Goal: Information Seeking & Learning: Learn about a topic

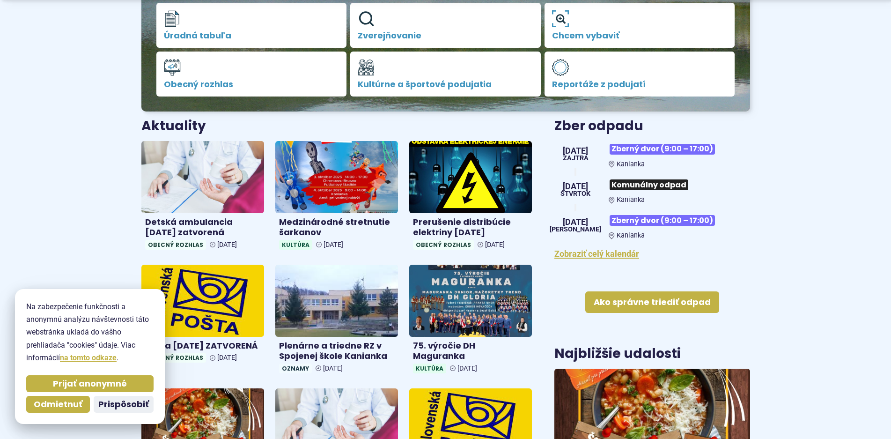
scroll to position [263, 0]
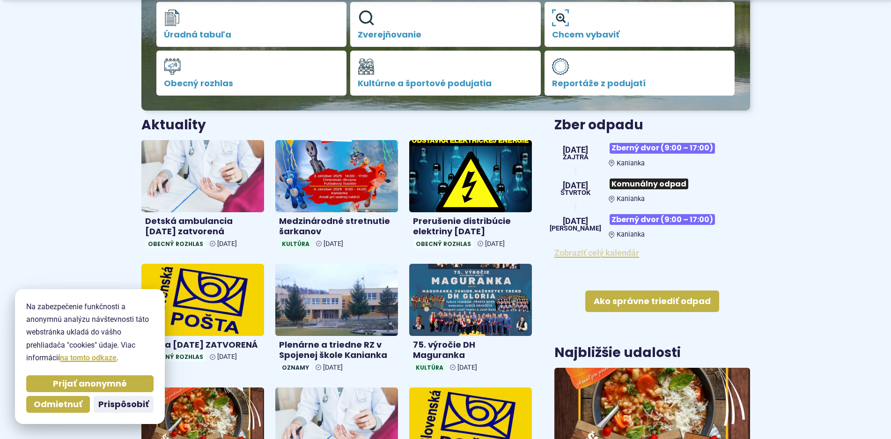
click at [613, 252] on link "Zobraziť celý kalendár" at bounding box center [596, 253] width 85 height 10
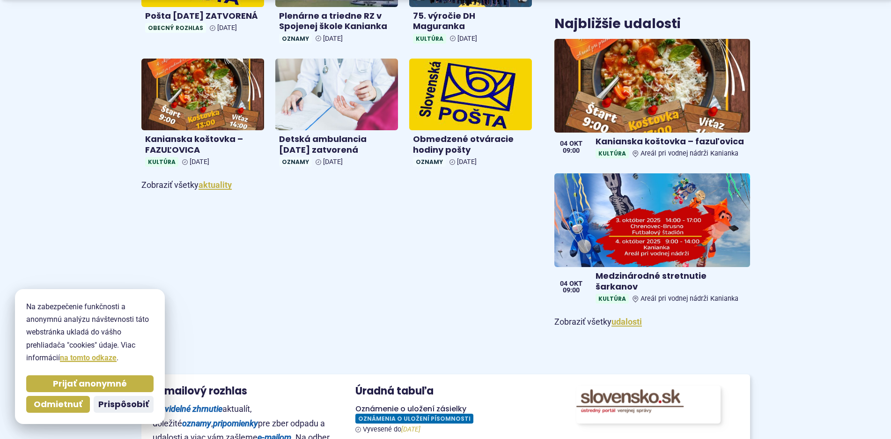
scroll to position [592, 0]
click at [212, 182] on link "aktuality" at bounding box center [214, 185] width 33 height 10
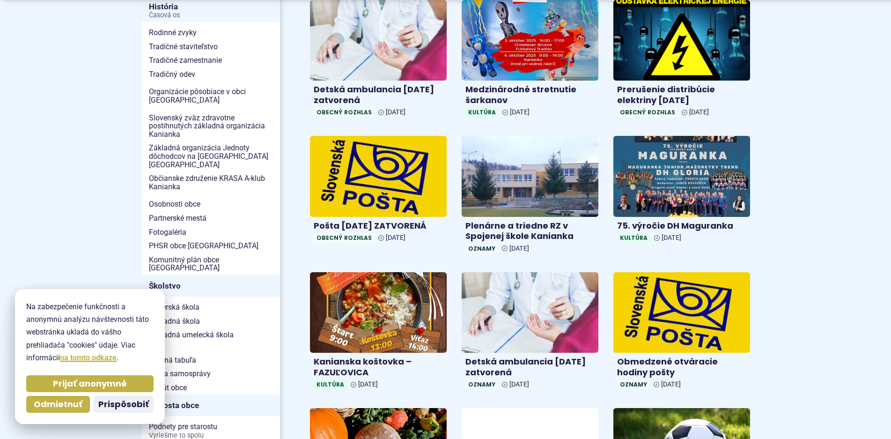
scroll to position [263, 0]
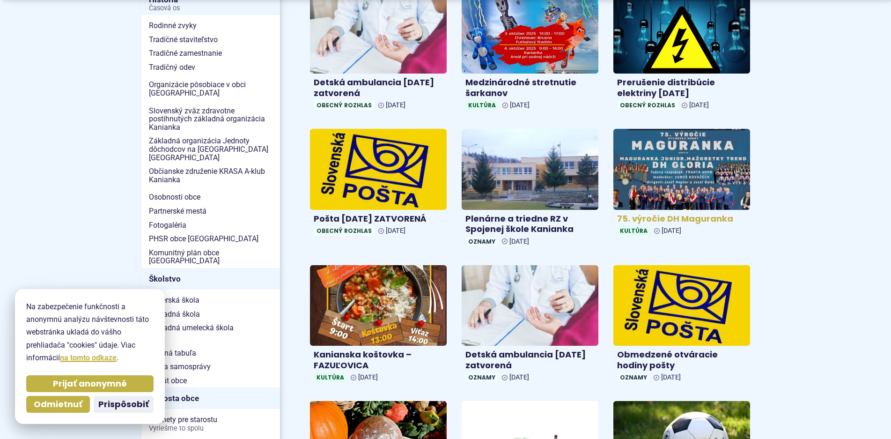
click at [707, 187] on img at bounding box center [681, 169] width 157 height 93
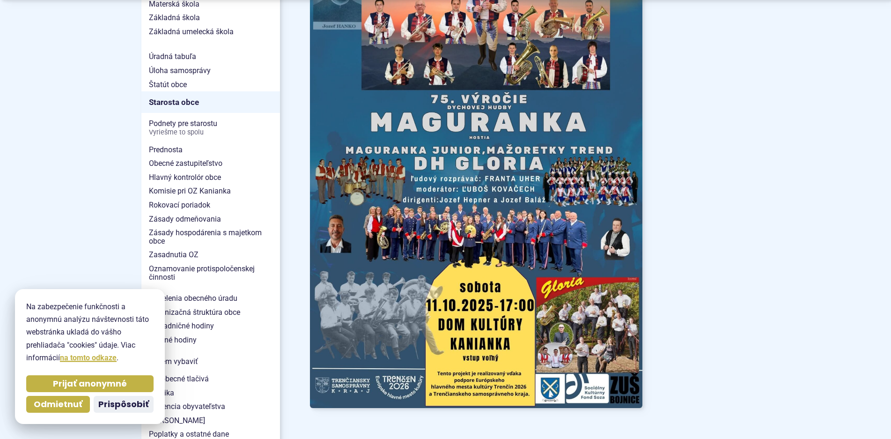
scroll to position [592, 0]
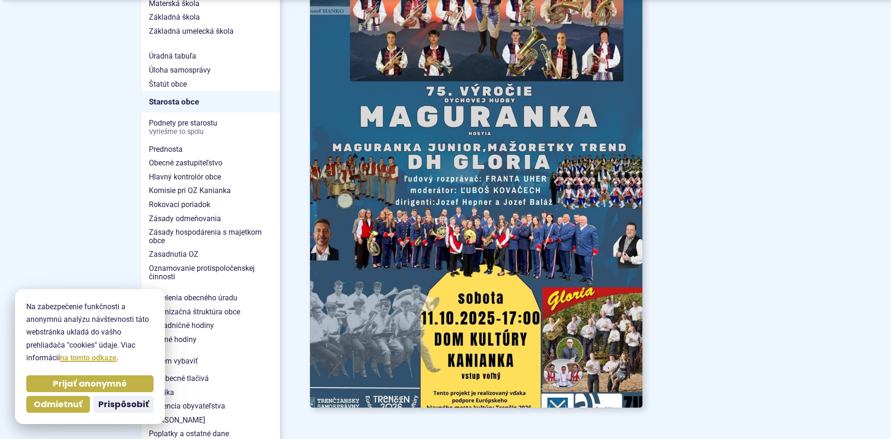
click at [328, 227] on img at bounding box center [476, 171] width 366 height 517
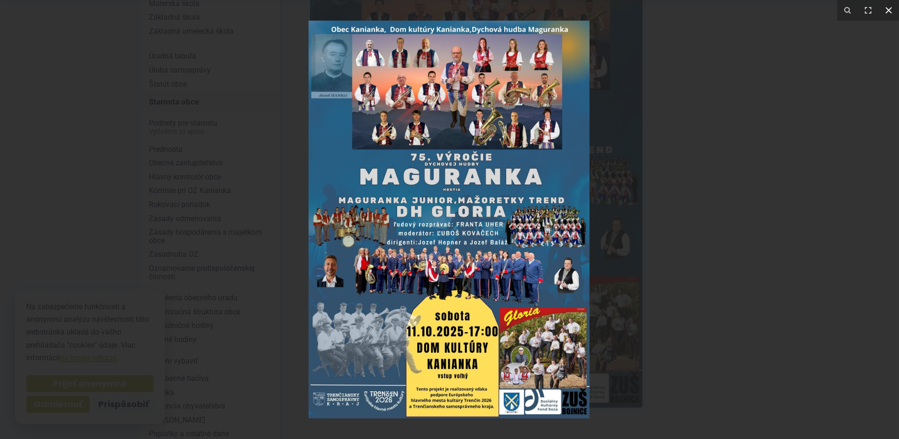
click at [888, 8] on icon at bounding box center [888, 10] width 11 height 11
